Goal: Check status: Check status

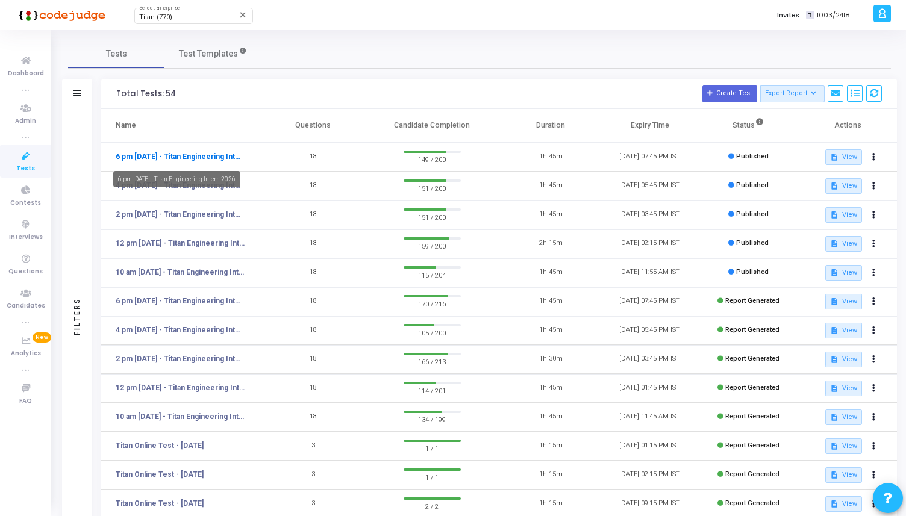
click at [201, 151] on link "6 pm [DATE] - Titan Engineering Intern 2026" at bounding box center [181, 156] width 130 height 11
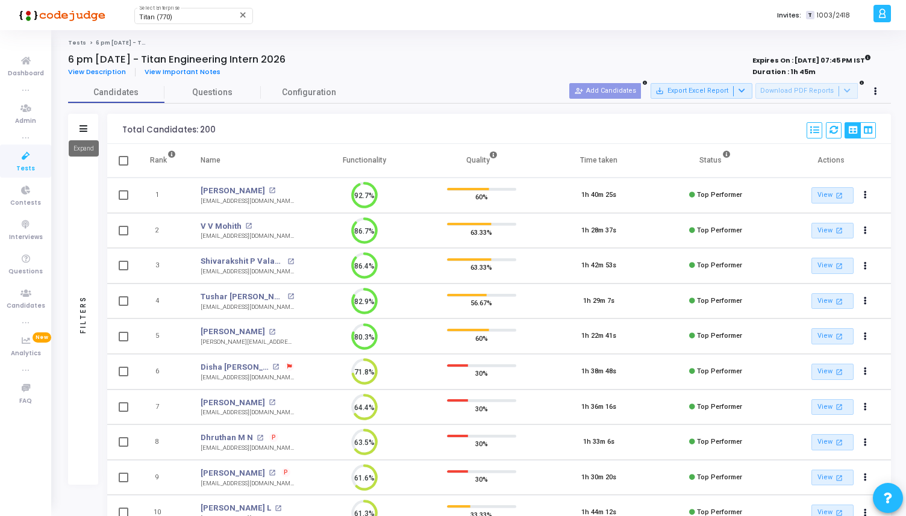
click at [86, 127] on icon at bounding box center [84, 128] width 8 height 7
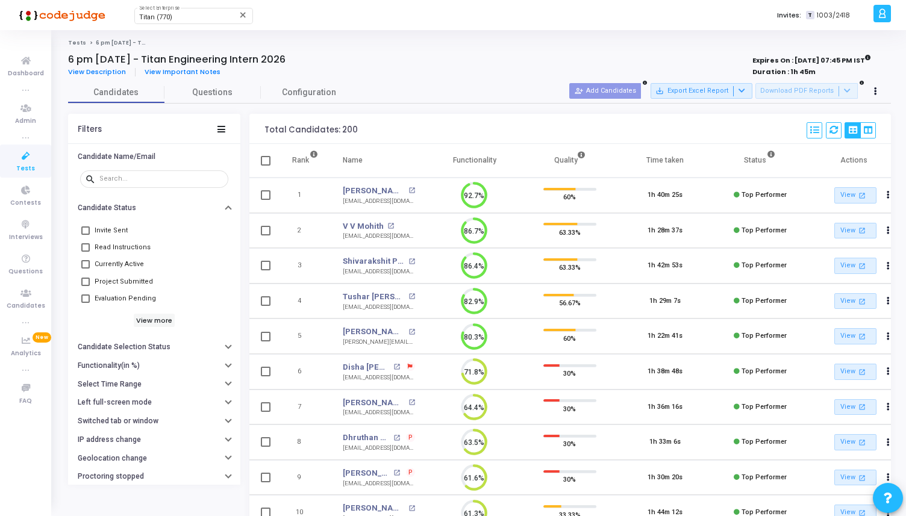
click at [85, 296] on span at bounding box center [85, 299] width 8 height 8
click at [85, 303] on input "Evaluation Pending" at bounding box center [85, 303] width 1 height 1
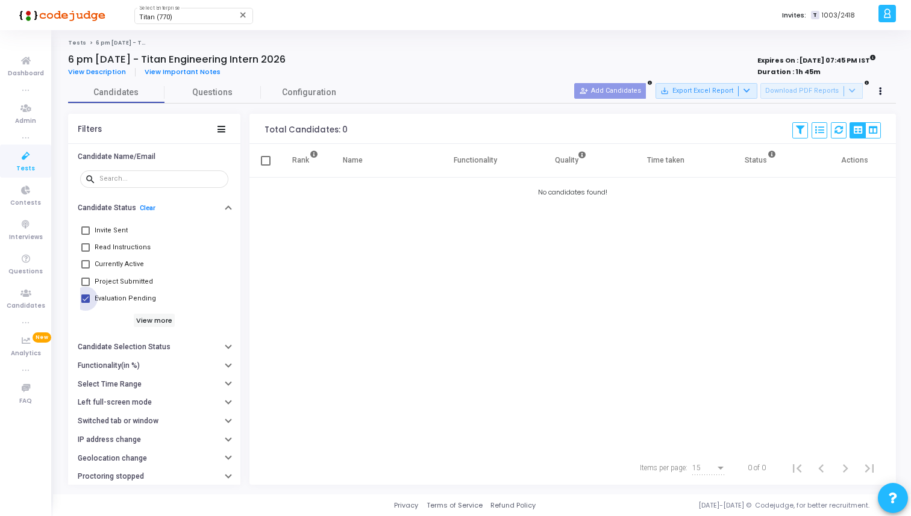
click at [85, 296] on span at bounding box center [85, 299] width 8 height 8
click at [85, 303] on input "Evaluation Pending" at bounding box center [85, 303] width 1 height 1
checkbox input "false"
